Goal: Task Accomplishment & Management: Use online tool/utility

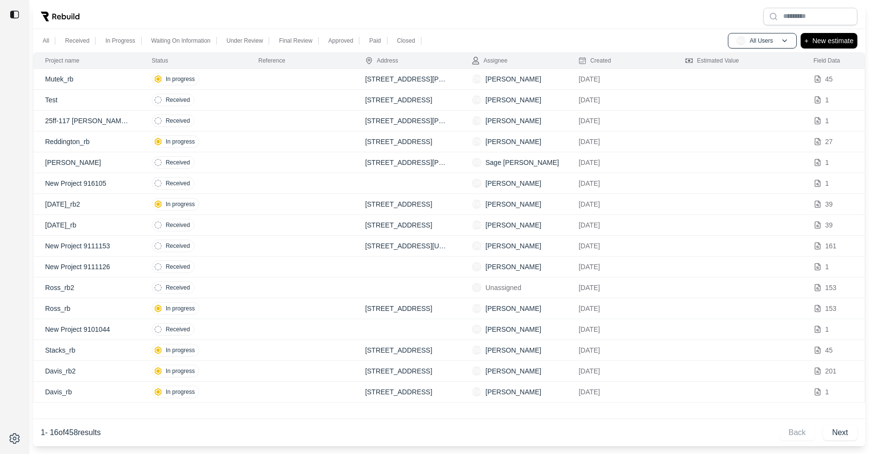
click at [301, 101] on td at bounding box center [300, 100] width 107 height 21
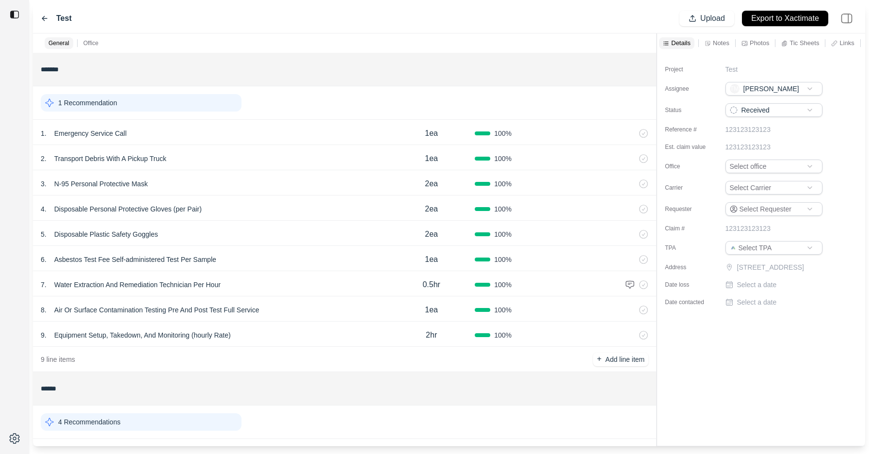
click at [720, 42] on p "Notes" at bounding box center [721, 43] width 16 height 8
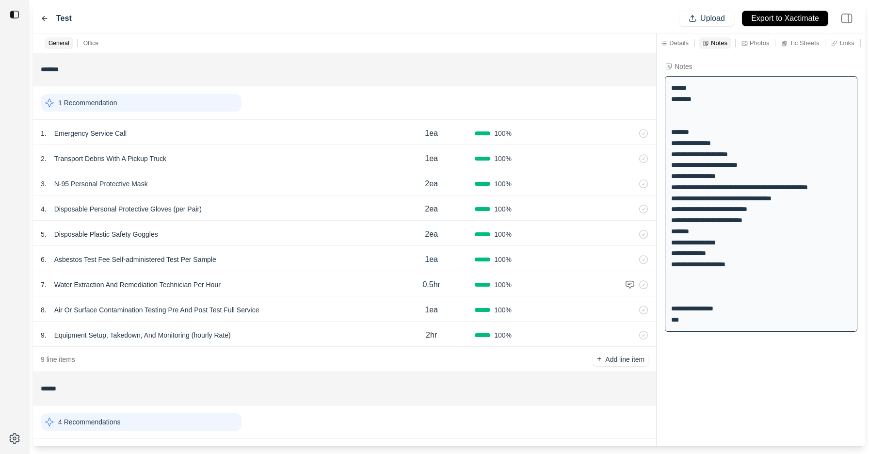
scroll to position [260, 0]
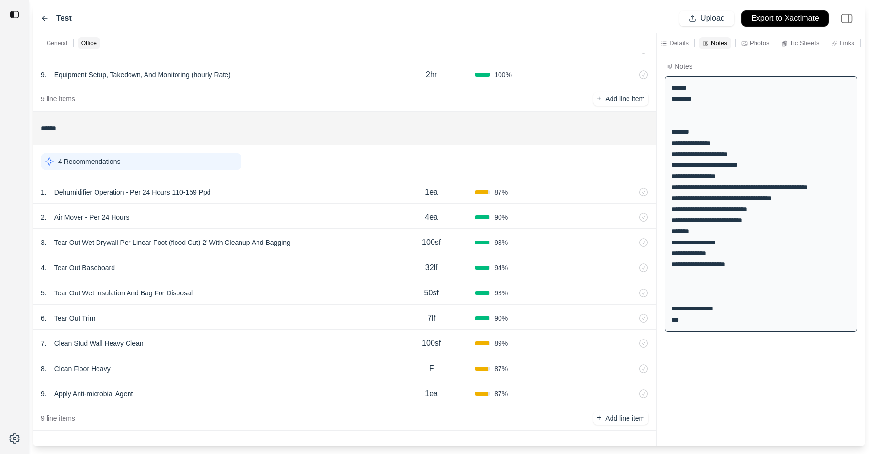
click at [781, 17] on p "Export to Xactimate" at bounding box center [785, 18] width 68 height 11
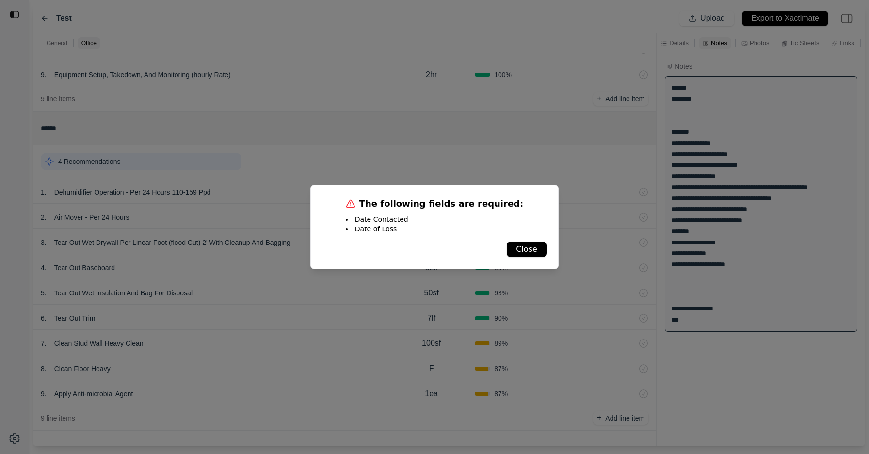
click at [524, 240] on div "The following fields are required: Date Contacted Date of Loss Close" at bounding box center [434, 227] width 248 height 84
click at [527, 243] on button "Close" at bounding box center [527, 249] width 40 height 16
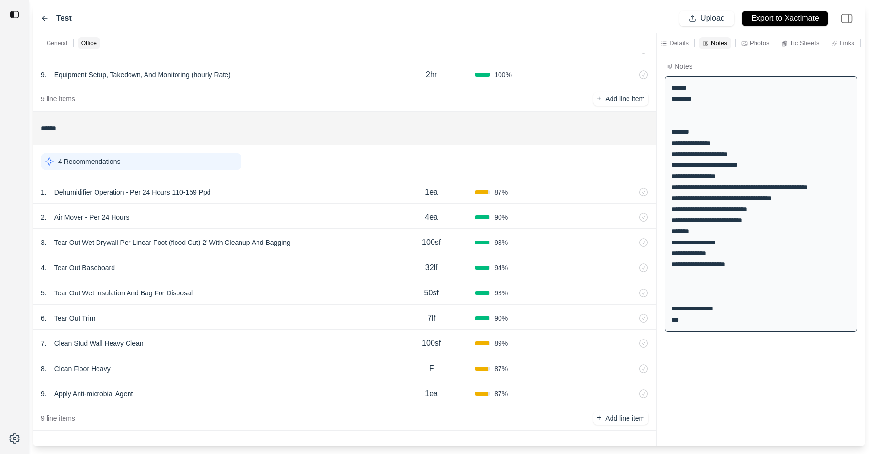
click at [674, 45] on p "Details" at bounding box center [678, 43] width 19 height 8
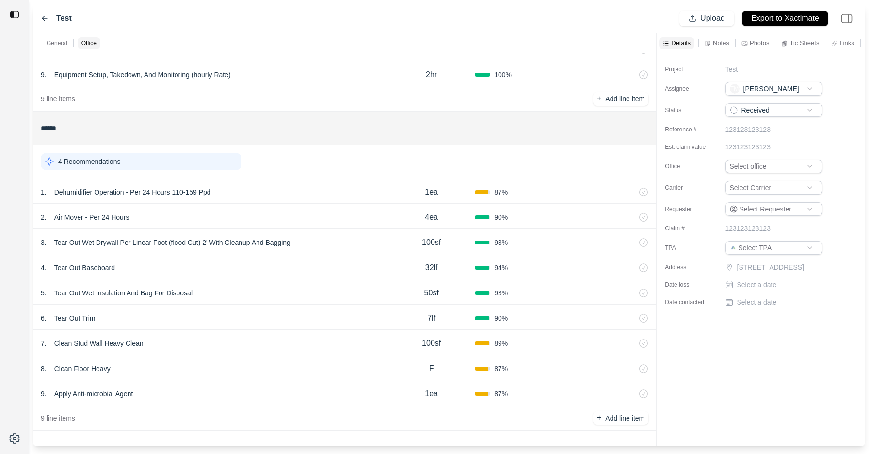
click at [754, 289] on p "Select a date" at bounding box center [757, 285] width 40 height 10
type input "**********"
click at [761, 310] on p "Select a date" at bounding box center [757, 306] width 40 height 10
type input "**********"
click at [718, 378] on div "Project Test Assignee TM Tyler Mcclelland Status Received Reference # 123123123…" at bounding box center [761, 249] width 208 height 393
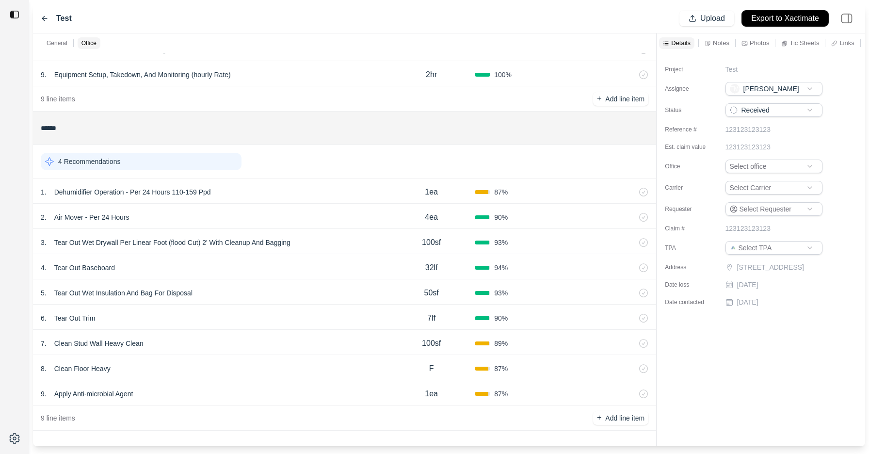
click at [779, 17] on p "Export to Xactimate" at bounding box center [785, 18] width 68 height 11
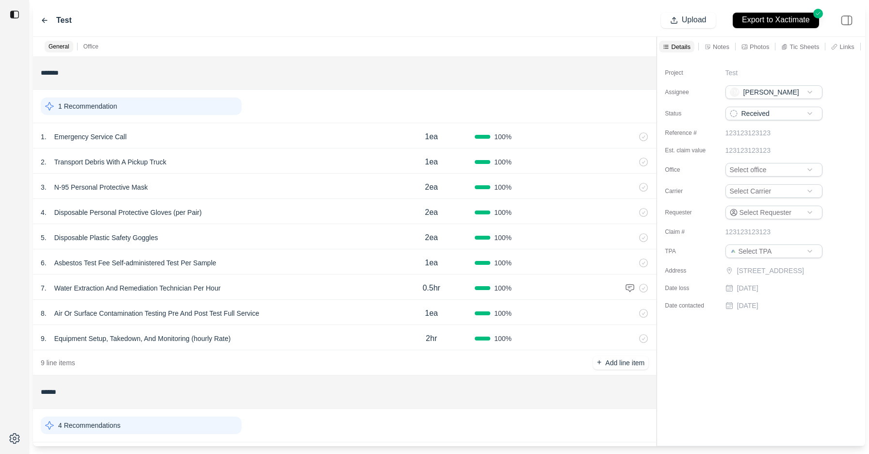
scroll to position [8, 0]
